Goal: Navigation & Orientation: Find specific page/section

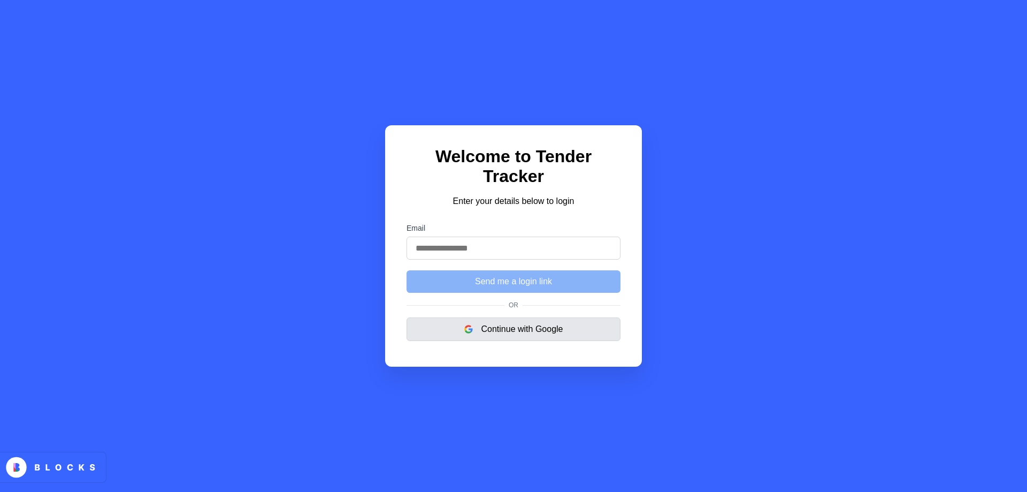
click at [508, 328] on button "Continue with Google" at bounding box center [514, 329] width 214 height 24
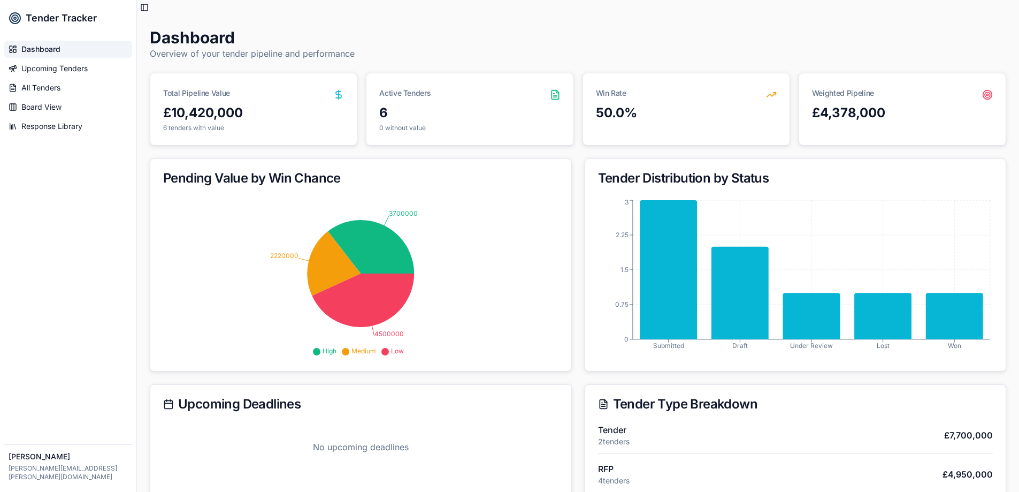
click at [72, 476] on span "[PERSON_NAME][EMAIL_ADDRESS][PERSON_NAME][DOMAIN_NAME]" at bounding box center [68, 472] width 119 height 17
click at [26, 462] on span "[PERSON_NAME]" at bounding box center [68, 456] width 119 height 11
click at [46, 109] on span "Board View" at bounding box center [41, 107] width 40 height 11
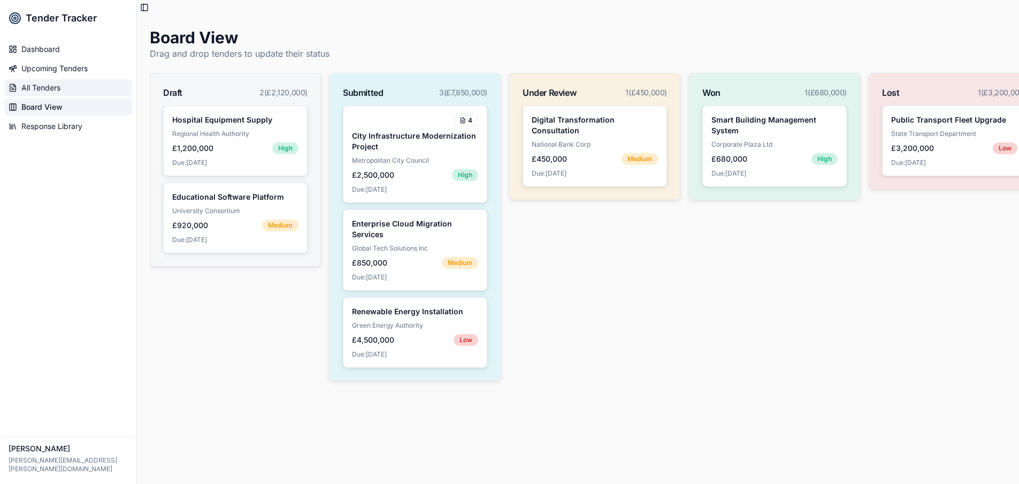
click at [64, 94] on link "All Tenders" at bounding box center [68, 87] width 128 height 17
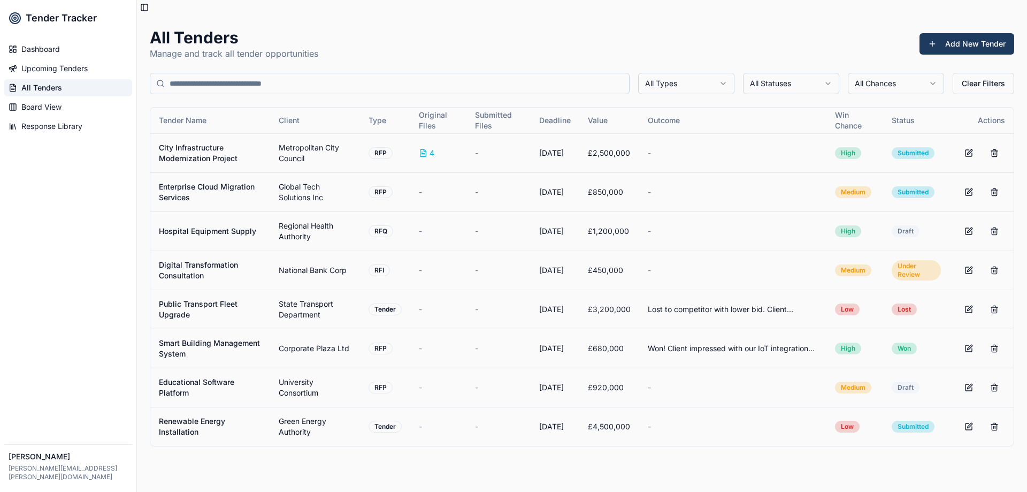
click at [50, 90] on span "All Tenders" at bounding box center [41, 87] width 41 height 11
click at [50, 111] on span "Board View" at bounding box center [41, 107] width 40 height 11
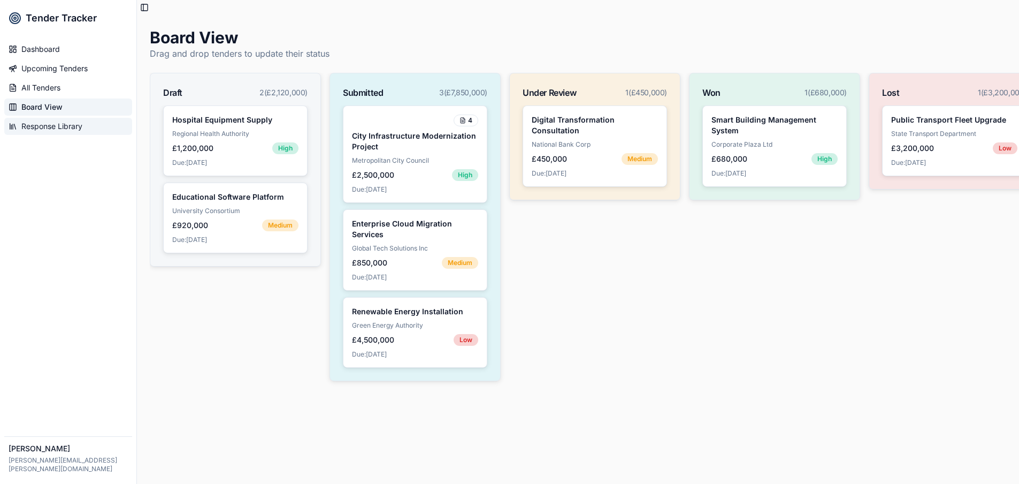
click at [56, 132] on link "Response Library" at bounding box center [68, 126] width 128 height 17
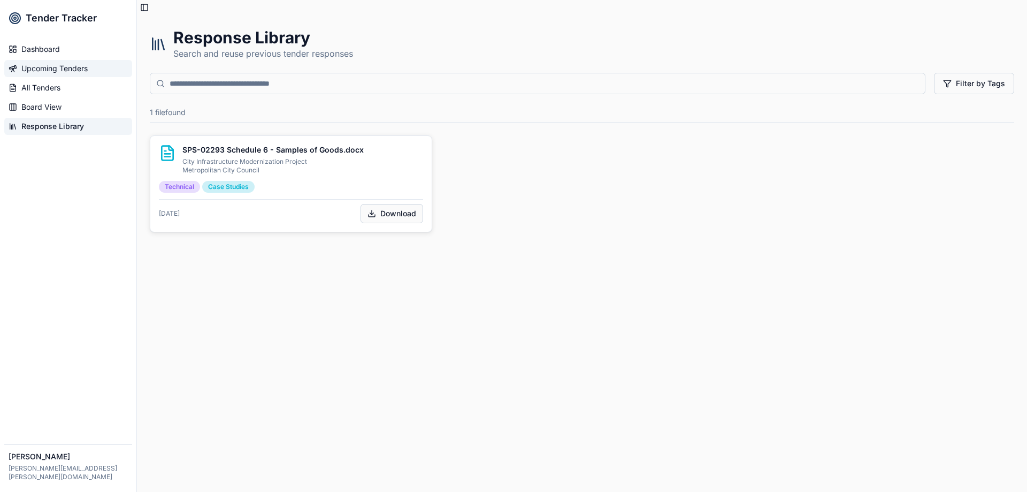
click at [56, 70] on span "Upcoming Tenders" at bounding box center [54, 68] width 66 height 11
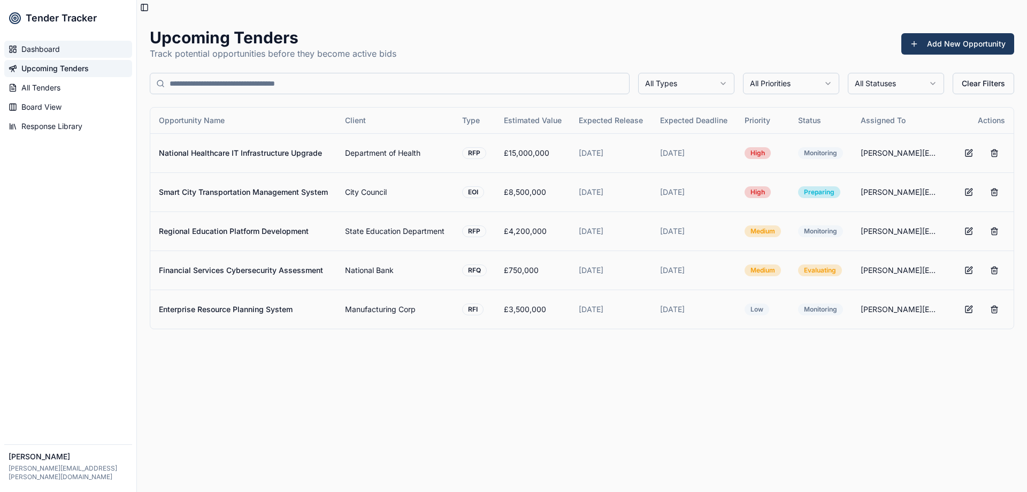
click at [59, 51] on span "Dashboard" at bounding box center [40, 49] width 39 height 11
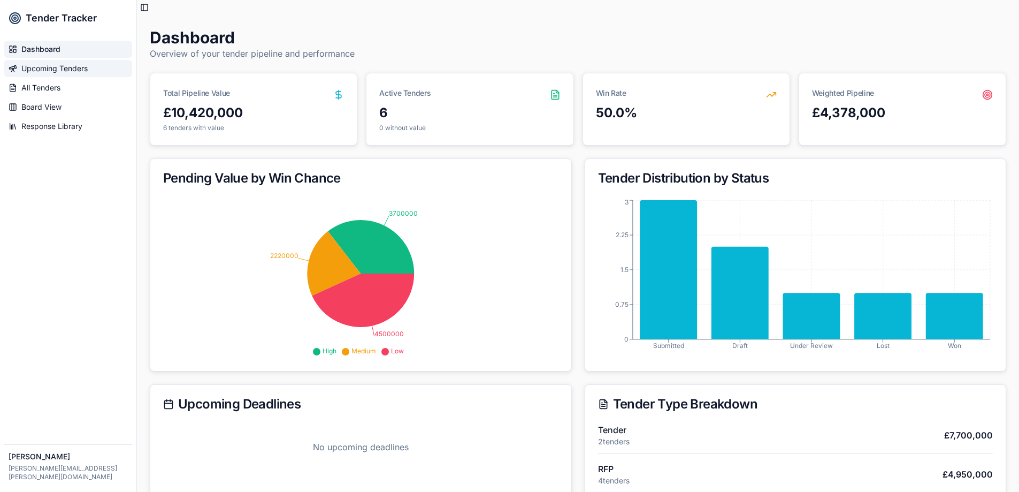
click at [70, 74] on link "Upcoming Tenders" at bounding box center [68, 68] width 128 height 17
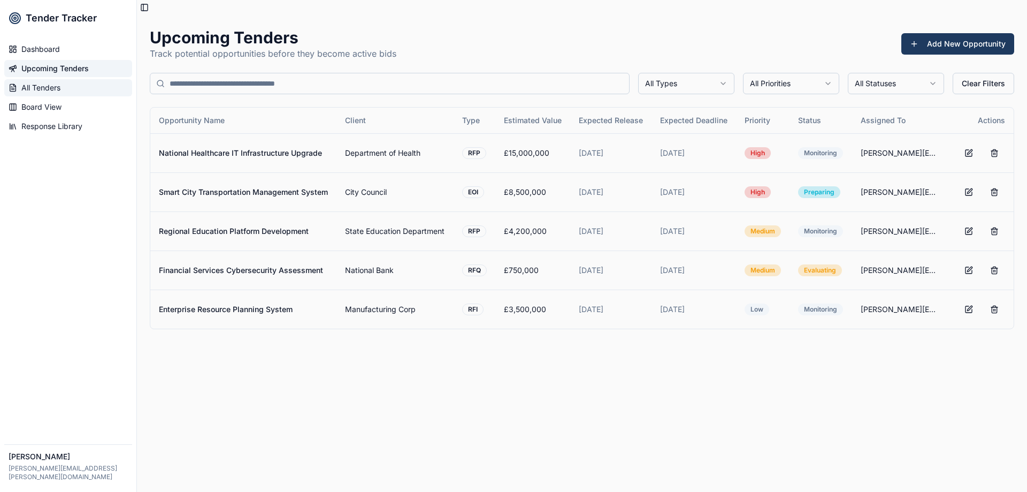
click at [64, 81] on link "All Tenders" at bounding box center [68, 87] width 128 height 17
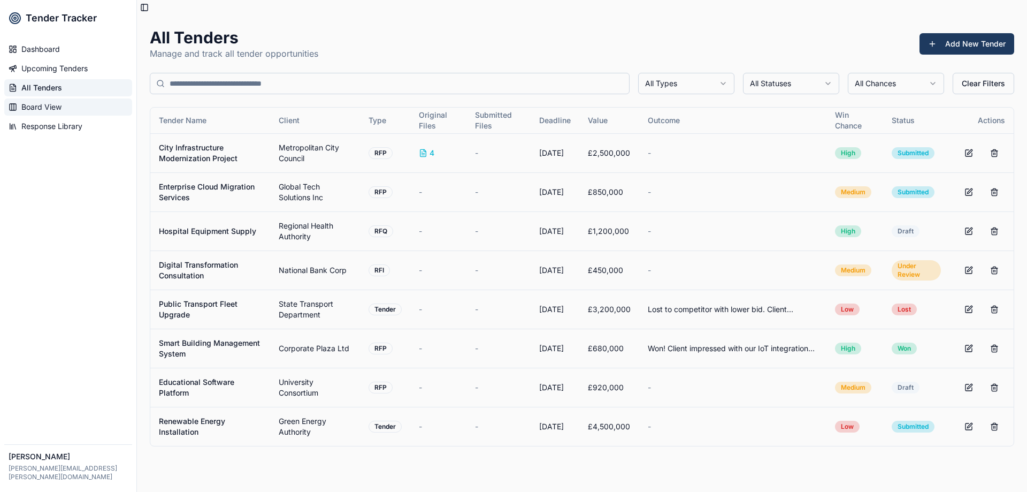
click at [64, 106] on link "Board View" at bounding box center [68, 106] width 128 height 17
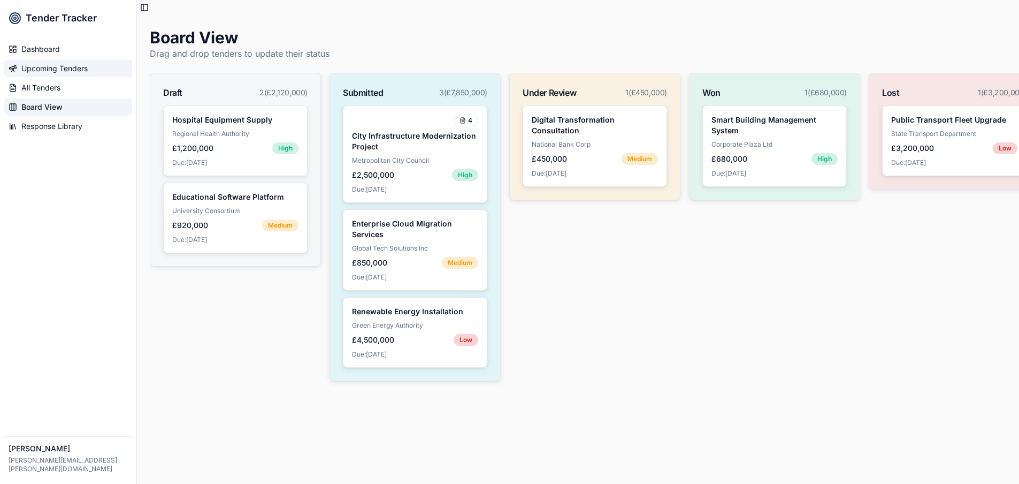
click at [83, 67] on span "Upcoming Tenders" at bounding box center [54, 68] width 66 height 11
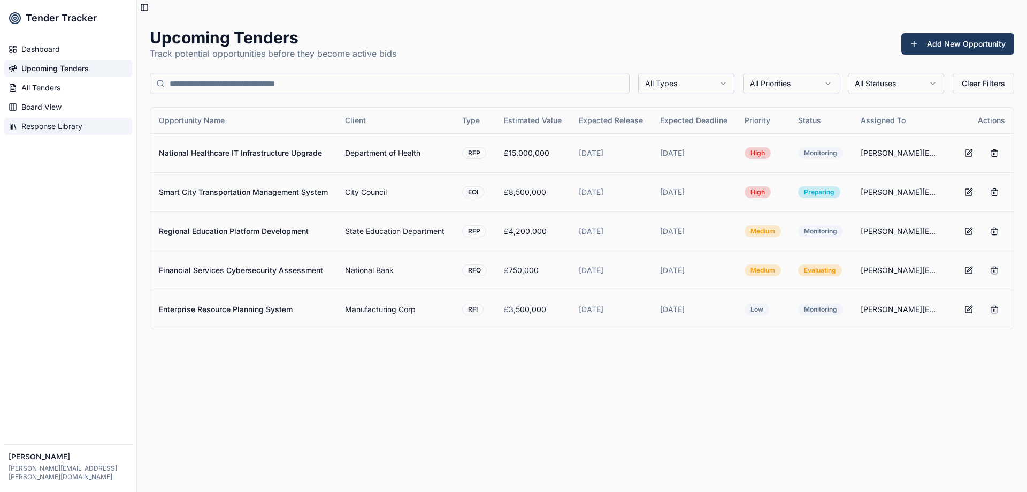
click at [76, 120] on link "Response Library" at bounding box center [68, 126] width 128 height 17
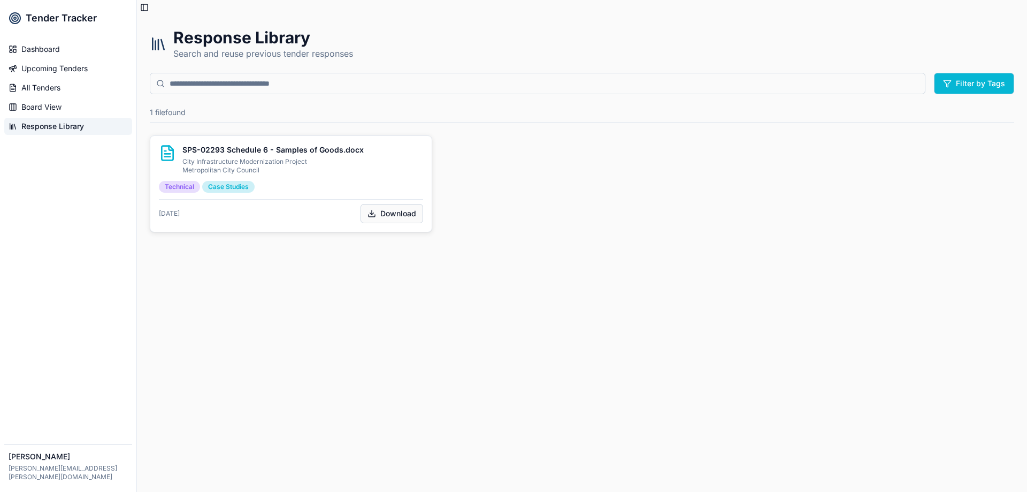
click at [968, 80] on button "Filter by Tags" at bounding box center [974, 83] width 80 height 21
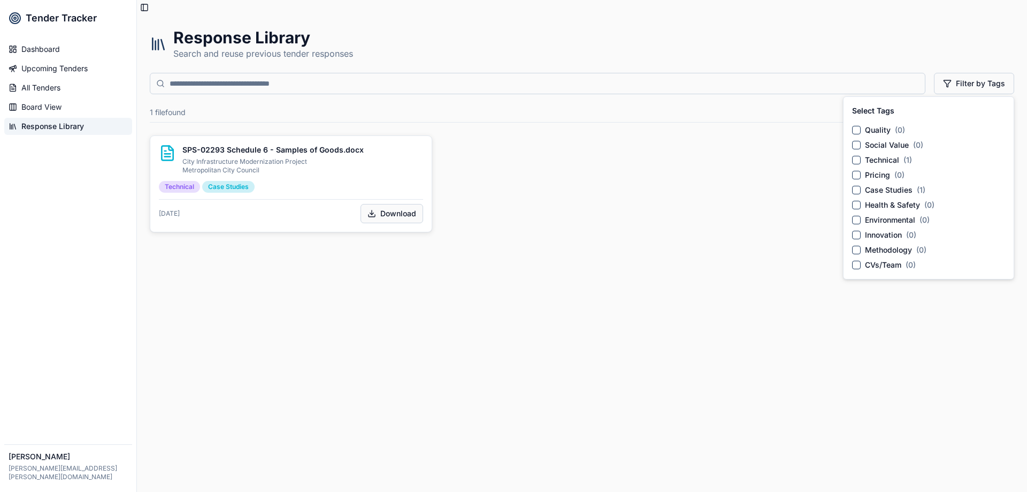
click at [692, 175] on div "SPS-02293 Schedule 6 - Samples of Goods.docx City Infrastructure Modernization …" at bounding box center [582, 183] width 864 height 97
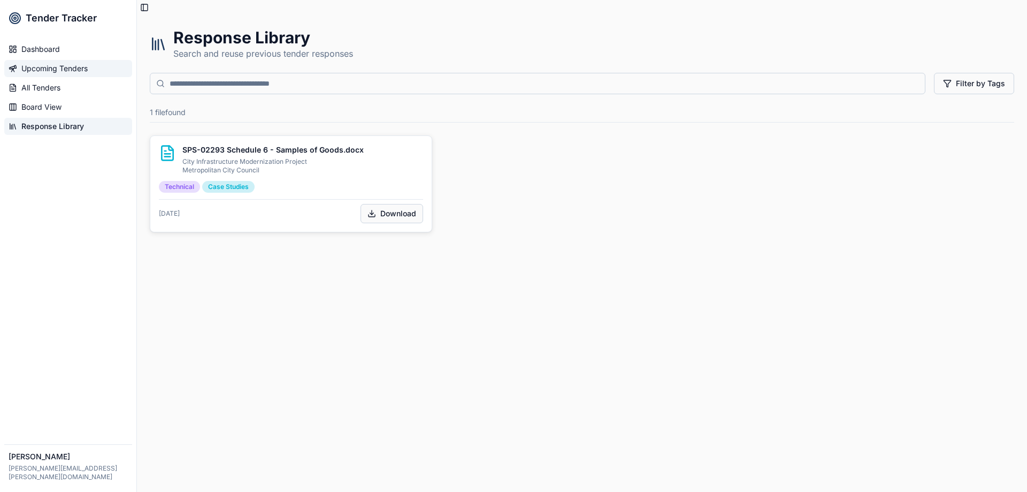
click at [55, 64] on span "Upcoming Tenders" at bounding box center [54, 68] width 66 height 11
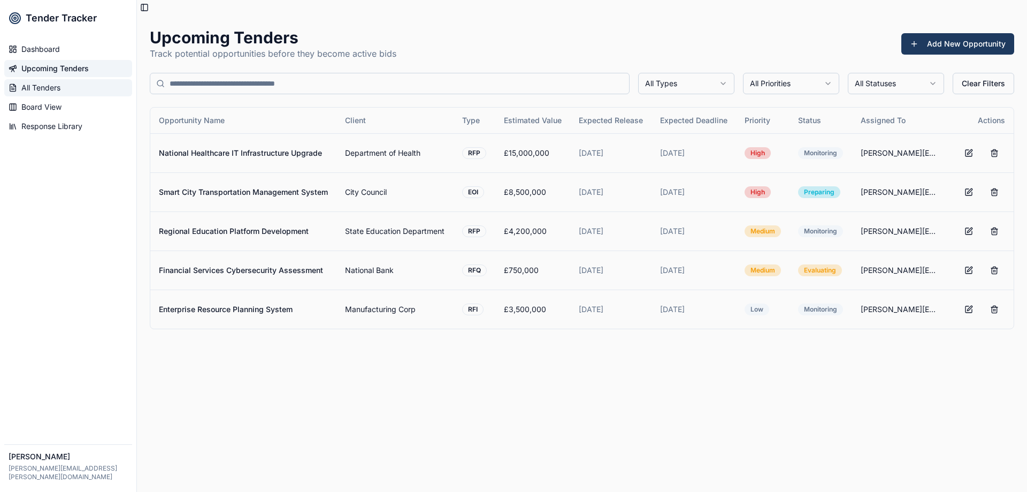
click at [56, 88] on span "All Tenders" at bounding box center [40, 87] width 39 height 11
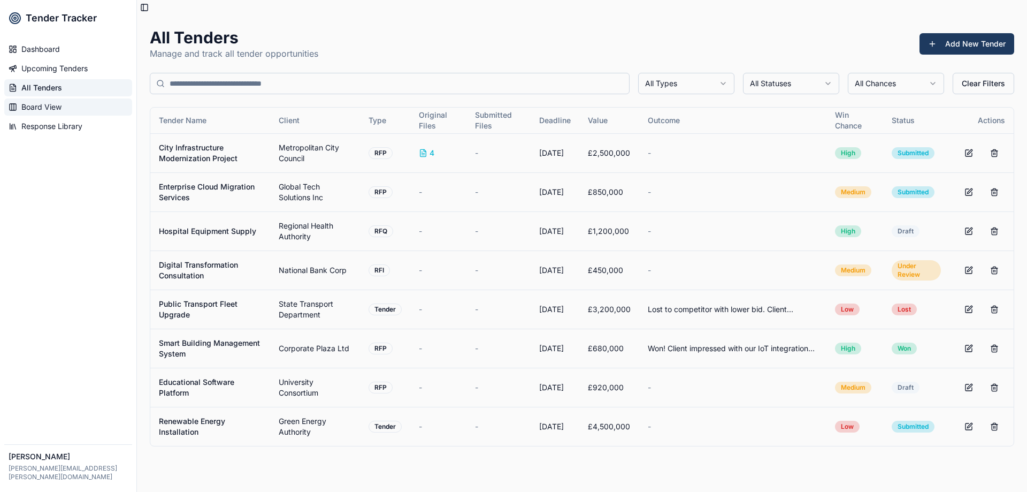
click at [56, 106] on span "Board View" at bounding box center [41, 107] width 40 height 11
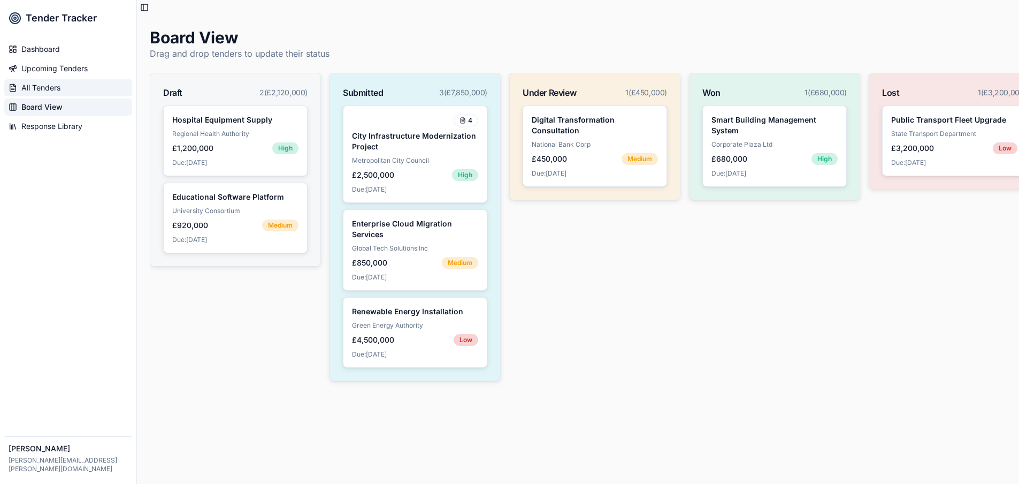
click at [52, 91] on span "All Tenders" at bounding box center [40, 87] width 39 height 11
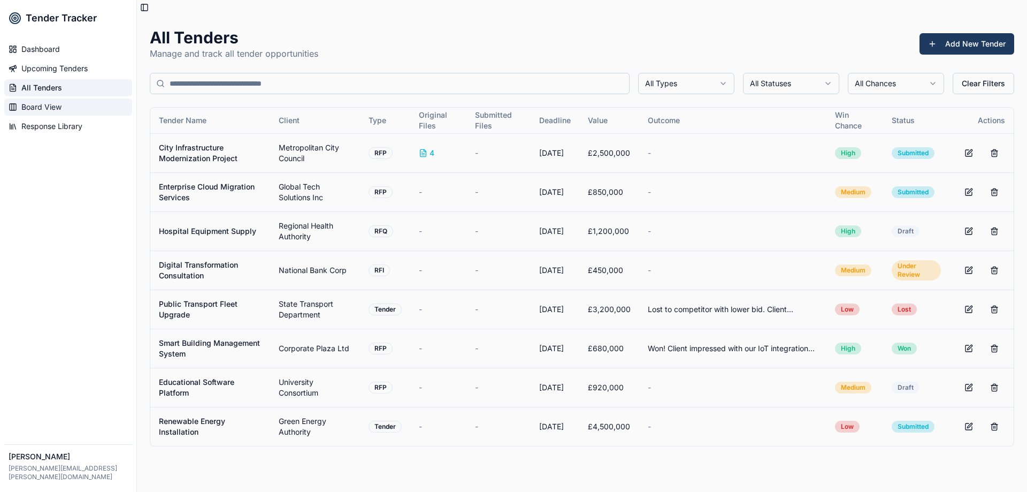
click at [53, 107] on span "Board View" at bounding box center [41, 107] width 40 height 11
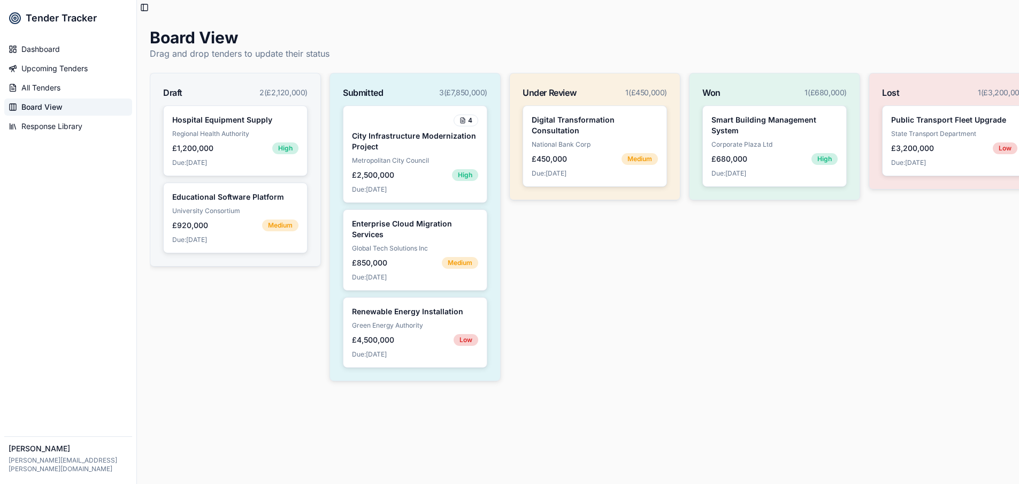
click at [612, 366] on div "Under Review 1 ( £450,000 ) Digital Transformation Consultation National Bank C…" at bounding box center [594, 227] width 171 height 308
click at [78, 75] on link "Upcoming Tenders" at bounding box center [68, 68] width 128 height 17
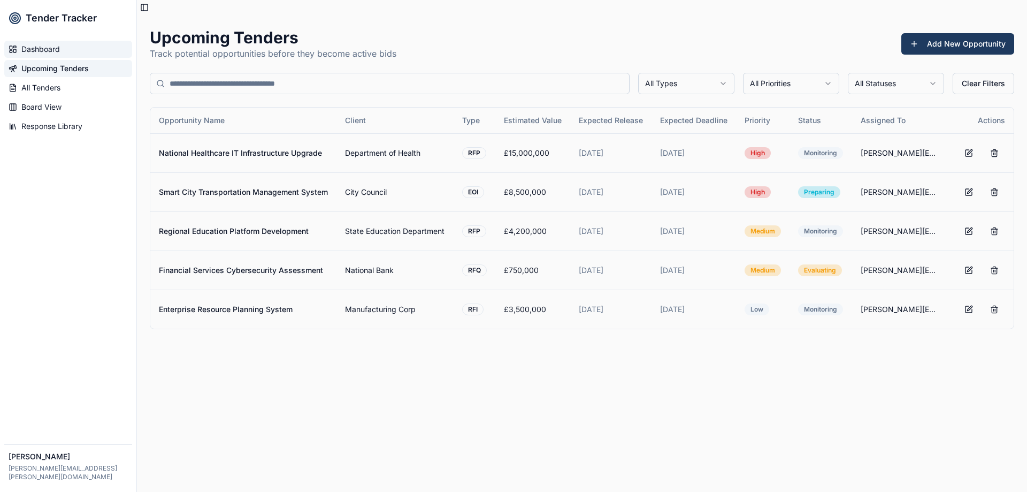
click at [53, 50] on span "Dashboard" at bounding box center [40, 49] width 39 height 11
